Goal: Navigation & Orientation: Find specific page/section

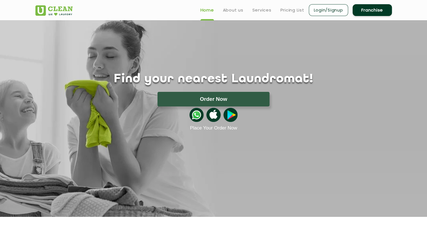
click at [305, 178] on section "Find your nearest Laundromat! Please select the location Order Now Place Your O…" at bounding box center [213, 118] width 427 height 196
click at [246, 14] on ul "Home About us Services Pricing List Login/Signup Franchise" at bounding box center [294, 9] width 196 height 13
click at [230, 8] on link "About us" at bounding box center [233, 10] width 20 height 7
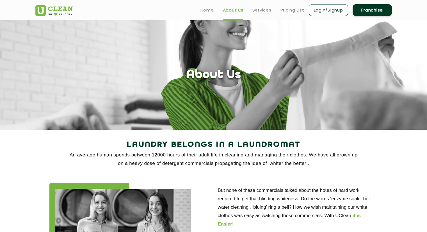
click at [209, 6] on ul "Home About us Services Pricing List Login/Signup Franchise" at bounding box center [294, 9] width 196 height 13
click at [208, 10] on link "Home" at bounding box center [206, 10] width 13 height 7
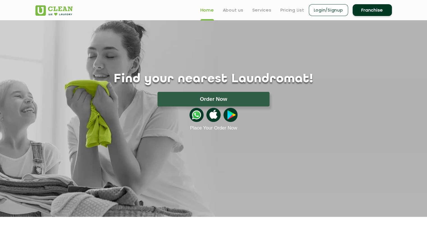
click at [199, 118] on img at bounding box center [196, 115] width 14 height 14
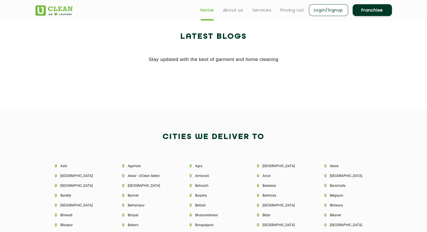
scroll to position [1095, 0]
